Goal: Transaction & Acquisition: Purchase product/service

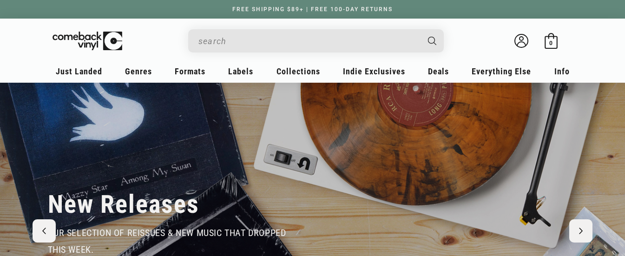
click at [306, 39] on input "When autocomplete results are available use up and down arrows to review and en…" at bounding box center [309, 41] width 220 height 19
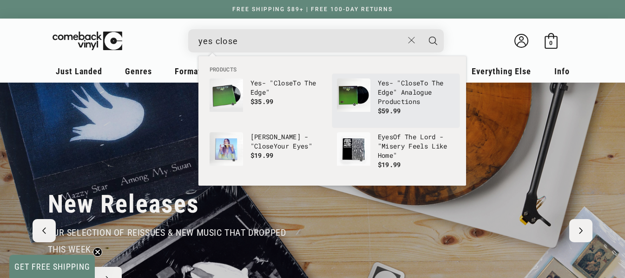
type input "yes close"
click at [428, 100] on p "Yes - " Close To The Edge" Analogue Productions" at bounding box center [416, 93] width 77 height 28
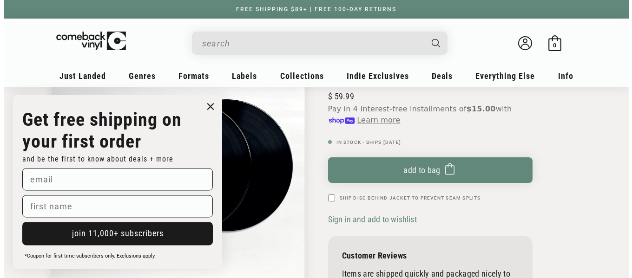
scroll to position [140, 0]
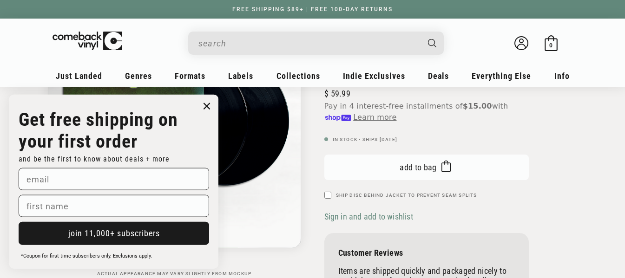
click at [455, 169] on button "Add to bag Added to bag" at bounding box center [426, 168] width 205 height 26
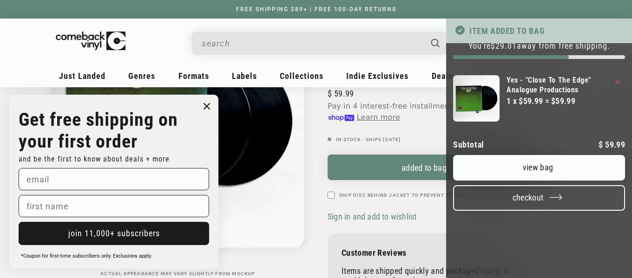
click at [515, 211] on button "Checkout" at bounding box center [539, 198] width 172 height 26
